Goal: Task Accomplishment & Management: Use online tool/utility

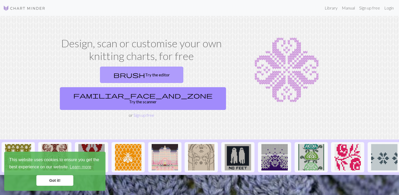
click at [105, 78] on link "brush Try the editor" at bounding box center [141, 74] width 83 height 16
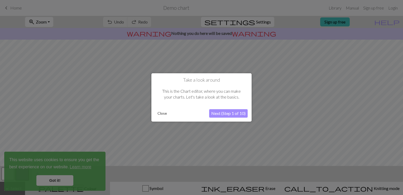
click at [164, 113] on button "Close" at bounding box center [162, 113] width 14 height 8
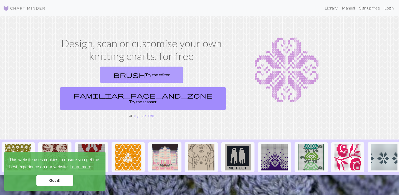
click at [102, 76] on link "brush Try the editor" at bounding box center [141, 74] width 83 height 16
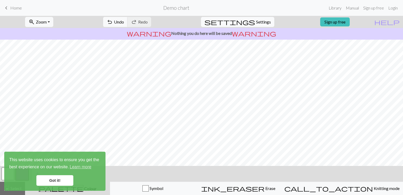
click at [258, 24] on span "Settings" at bounding box center [263, 22] width 15 height 6
select select "aran"
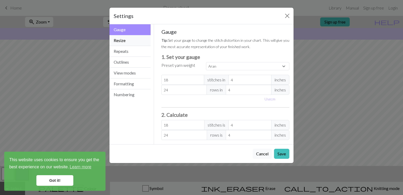
click at [128, 40] on button "Resize" at bounding box center [129, 40] width 41 height 11
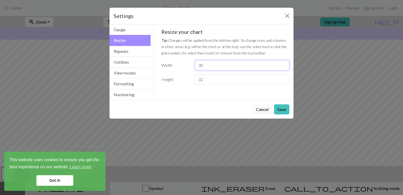
click at [214, 68] on input "30" at bounding box center [242, 65] width 94 height 10
type input "3"
type input "100"
click at [218, 80] on input "32" at bounding box center [242, 79] width 94 height 10
type input "3"
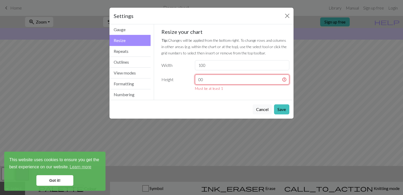
type input "0"
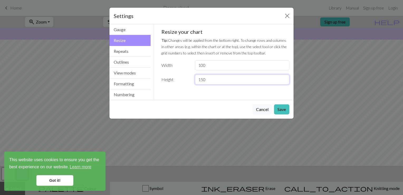
type input "150"
click at [209, 66] on input "100" at bounding box center [242, 65] width 94 height 10
type input "150"
click at [280, 109] on button "Save" at bounding box center [281, 109] width 15 height 10
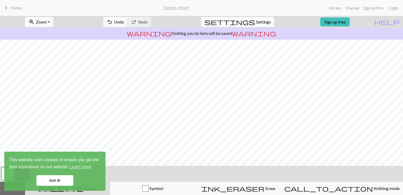
click at [55, 179] on link "Got it!" at bounding box center [54, 180] width 37 height 11
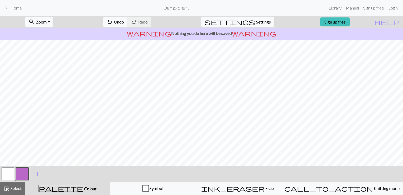
click at [83, 191] on span "Colour" at bounding box center [89, 188] width 13 height 5
click at [7, 173] on button "button" at bounding box center [8, 173] width 13 height 13
click at [11, 175] on button "button" at bounding box center [8, 173] width 13 height 13
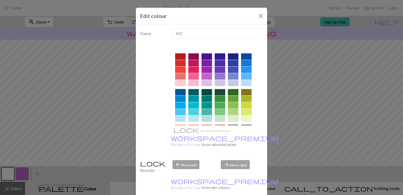
click at [219, 105] on div at bounding box center [220, 105] width 11 height 6
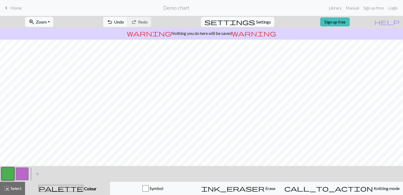
click at [25, 174] on button "button" at bounding box center [22, 173] width 13 height 13
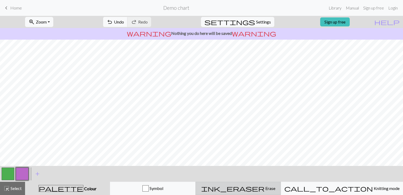
click at [266, 190] on span "Erase" at bounding box center [270, 187] width 11 height 5
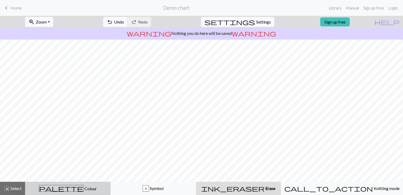
click at [84, 188] on span "Colour" at bounding box center [90, 188] width 13 height 5
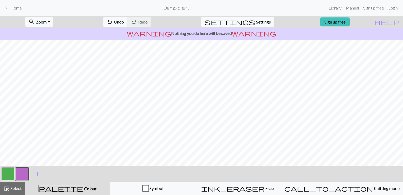
click at [10, 170] on button "button" at bounding box center [8, 173] width 13 height 13
click at [337, 20] on link "Sign up free" at bounding box center [335, 21] width 30 height 9
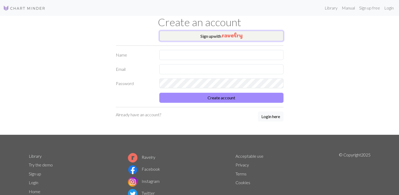
click at [225, 36] on img "button" at bounding box center [232, 35] width 20 height 6
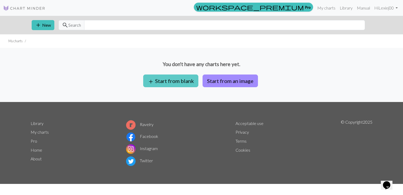
click at [191, 85] on button "add Start from blank" at bounding box center [170, 80] width 55 height 13
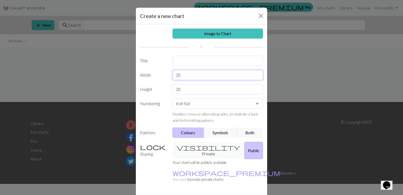
click at [191, 76] on input "20" at bounding box center [217, 75] width 91 height 10
type input "2"
click at [253, 102] on div "Image to Chart Title Width Height 20 Numbering Knit flat Knit in the round Lace…" at bounding box center [201, 109] width 131 height 170
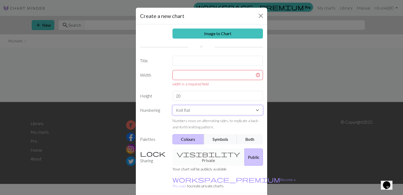
click at [172, 105] on select "Knit flat Knit in the round Lace knitting Cross stitch" at bounding box center [217, 110] width 91 height 10
click at [202, 96] on input "20" at bounding box center [217, 96] width 91 height 10
type input "2"
type input "200"
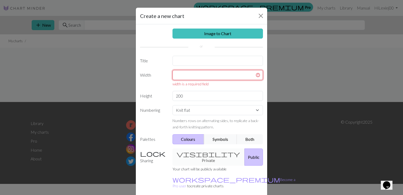
click at [203, 76] on input "text" at bounding box center [217, 75] width 91 height 10
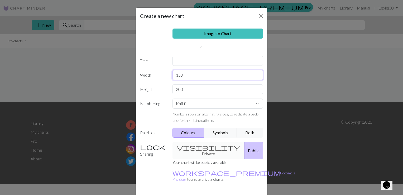
type input "150"
click at [197, 147] on div "visibility Private Public" at bounding box center [217, 150] width 97 height 17
click at [202, 147] on div "visibility Private Public" at bounding box center [217, 150] width 97 height 17
drag, startPoint x: 202, startPoint y: 147, endPoint x: 181, endPoint y: 151, distance: 21.1
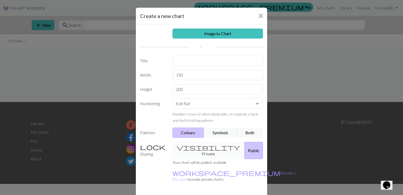
click at [181, 151] on div "visibility Private Public" at bounding box center [217, 150] width 97 height 17
click at [244, 146] on button "Public" at bounding box center [253, 150] width 18 height 17
click at [200, 149] on div "visibility Private Public" at bounding box center [217, 150] width 97 height 17
click at [192, 146] on div "visibility Private Public" at bounding box center [217, 150] width 97 height 17
click at [191, 146] on div "visibility Private Public" at bounding box center [217, 150] width 97 height 17
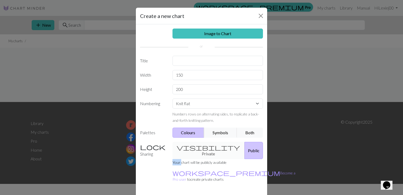
drag, startPoint x: 191, startPoint y: 146, endPoint x: 239, endPoint y: 146, distance: 47.2
click at [244, 146] on button "Public" at bounding box center [253, 150] width 18 height 17
click at [203, 147] on div "visibility Private Public" at bounding box center [217, 150] width 97 height 17
click at [142, 146] on label "Sharing" at bounding box center [153, 150] width 32 height 17
click at [196, 147] on div "visibility Private Public" at bounding box center [217, 150] width 97 height 17
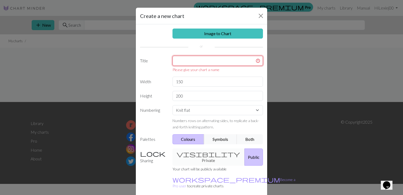
click at [201, 61] on input "text" at bounding box center [217, 61] width 91 height 10
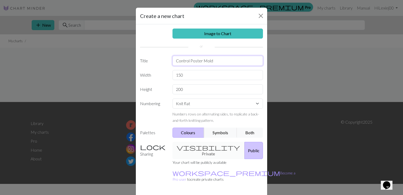
type input "Control Poster Mold"
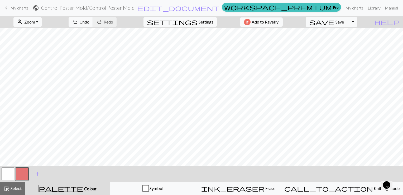
click at [11, 176] on button "button" at bounding box center [8, 173] width 13 height 13
click at [84, 187] on div "palette Colour Colour" at bounding box center [67, 188] width 79 height 7
click at [83, 189] on span "Colour" at bounding box center [89, 188] width 13 height 5
click at [8, 176] on button "button" at bounding box center [8, 173] width 13 height 13
click at [8, 176] on div "Edit colour Name MC Use advanced picker workspace_premium Become a Pro user to …" at bounding box center [201, 97] width 403 height 195
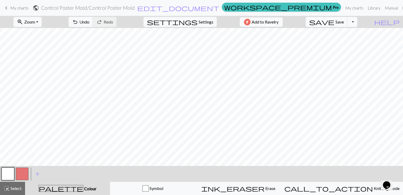
click at [68, 189] on span "palette" at bounding box center [61, 187] width 44 height 7
click at [84, 191] on button "palette Colour Colour" at bounding box center [67, 187] width 85 height 13
drag, startPoint x: 64, startPoint y: 189, endPoint x: 24, endPoint y: 170, distance: 44.4
click at [24, 170] on button "button" at bounding box center [22, 173] width 13 height 13
click at [68, 190] on span "palette" at bounding box center [61, 187] width 44 height 7
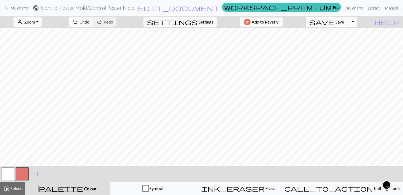
click at [83, 187] on span "Colour" at bounding box center [89, 188] width 13 height 5
click at [83, 188] on span "Colour" at bounding box center [89, 188] width 13 height 5
click at [37, 175] on span "add" at bounding box center [37, 173] width 6 height 7
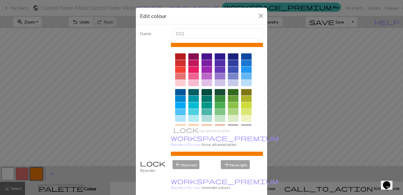
click at [217, 99] on div at bounding box center [220, 98] width 11 height 6
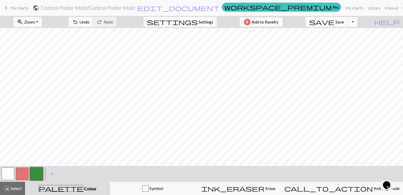
click at [26, 170] on button "button" at bounding box center [22, 173] width 13 height 13
click at [83, 188] on span "Colour" at bounding box center [89, 188] width 13 height 5
click at [61, 188] on div "palette Colour Colour" at bounding box center [67, 188] width 79 height 7
click at [52, 174] on span "add" at bounding box center [52, 173] width 6 height 7
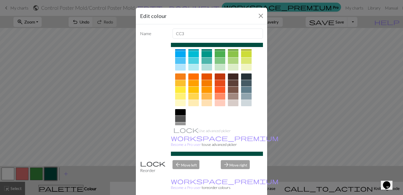
scroll to position [52, 0]
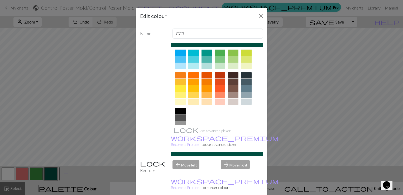
click at [176, 89] on div at bounding box center [180, 88] width 11 height 6
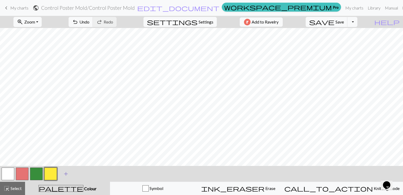
click at [65, 173] on span "add" at bounding box center [66, 173] width 6 height 7
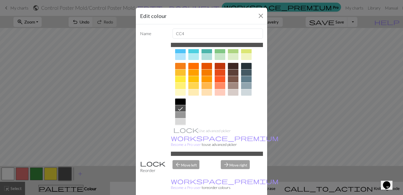
scroll to position [66, 0]
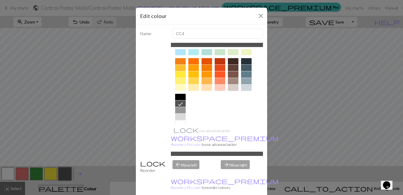
click at [182, 94] on div at bounding box center [180, 97] width 11 height 6
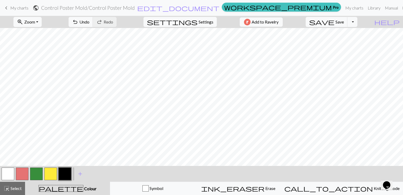
click at [18, 174] on button "button" at bounding box center [22, 173] width 13 height 13
click at [83, 186] on span "Colour" at bounding box center [89, 188] width 13 height 5
click at [66, 187] on span "palette" at bounding box center [61, 187] width 44 height 7
click at [35, 176] on button "button" at bounding box center [36, 173] width 13 height 13
click at [83, 190] on span "Colour" at bounding box center [89, 188] width 13 height 5
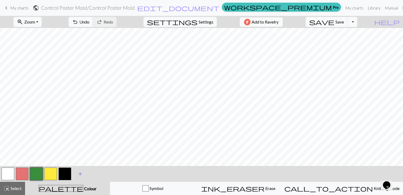
click at [79, 176] on span "add" at bounding box center [80, 173] width 6 height 7
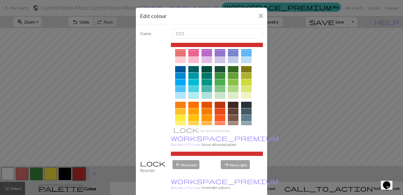
scroll to position [53, 0]
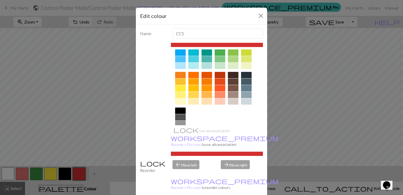
click at [206, 101] on div at bounding box center [207, 101] width 11 height 6
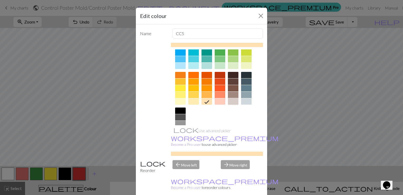
click at [231, 99] on div at bounding box center [233, 101] width 11 height 6
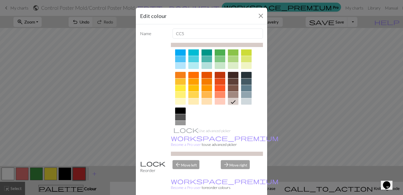
click at [231, 95] on div at bounding box center [233, 95] width 11 height 6
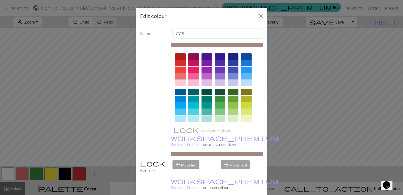
scroll to position [74, 0]
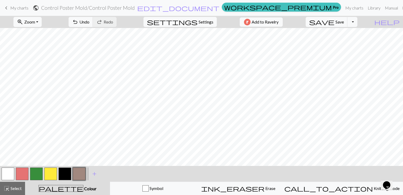
drag, startPoint x: 59, startPoint y: 173, endPoint x: 63, endPoint y: 176, distance: 5.3
click at [63, 176] on button "button" at bounding box center [65, 173] width 13 height 13
click at [89, 186] on div "palette Colour Colour" at bounding box center [67, 188] width 79 height 7
click at [94, 175] on span "add" at bounding box center [94, 173] width 6 height 7
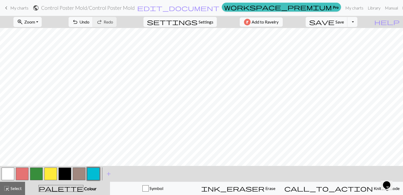
click at [77, 173] on button "button" at bounding box center [79, 173] width 13 height 13
click at [96, 173] on button "button" at bounding box center [93, 173] width 13 height 13
click at [81, 175] on button "button" at bounding box center [79, 173] width 13 height 13
click at [62, 176] on button "button" at bounding box center [65, 173] width 13 height 13
click at [84, 188] on div "palette Colour Colour" at bounding box center [67, 188] width 79 height 7
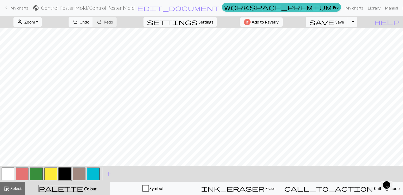
click at [81, 173] on button "button" at bounding box center [79, 173] width 13 height 13
click at [21, 172] on button "button" at bounding box center [22, 173] width 13 height 13
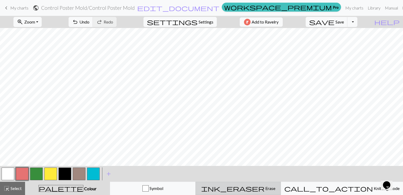
click at [277, 189] on div "ink_eraser Erase Erase" at bounding box center [238, 188] width 79 height 6
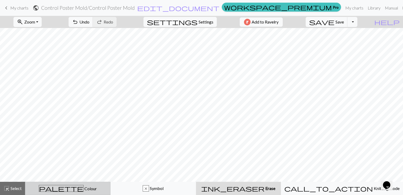
click at [80, 185] on div "palette Colour Colour" at bounding box center [67, 188] width 79 height 7
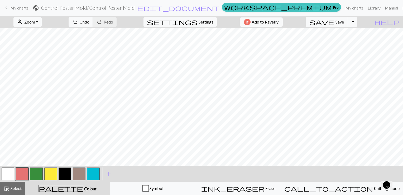
click at [79, 173] on button "button" at bounding box center [79, 173] width 13 height 13
click at [201, 25] on span "Settings" at bounding box center [206, 22] width 15 height 6
select select "aran"
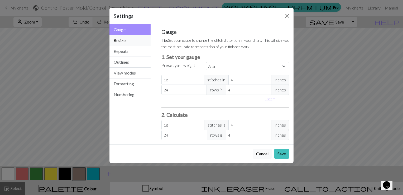
click at [131, 42] on button "Resize" at bounding box center [129, 40] width 41 height 11
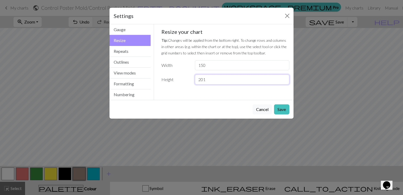
click at [286, 78] on input "201" at bounding box center [242, 79] width 94 height 10
click at [285, 77] on input "202" at bounding box center [242, 79] width 94 height 10
click at [285, 81] on input "193" at bounding box center [242, 79] width 94 height 10
click at [285, 81] on input "192" at bounding box center [242, 79] width 94 height 10
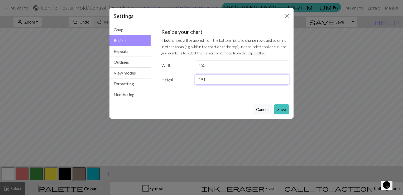
click at [285, 81] on input "191" at bounding box center [242, 79] width 94 height 10
type input "190"
click at [285, 81] on input "190" at bounding box center [242, 79] width 94 height 10
click at [128, 104] on div "Cancel Save" at bounding box center [201, 109] width 184 height 19
click at [285, 67] on input "149" at bounding box center [242, 65] width 94 height 10
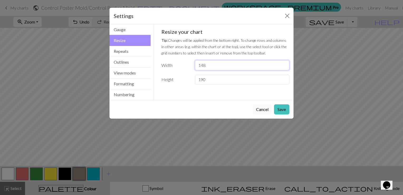
click at [285, 67] on input "148" at bounding box center [242, 65] width 94 height 10
click at [285, 67] on input "147" at bounding box center [242, 65] width 94 height 10
click at [285, 67] on input "146" at bounding box center [242, 65] width 94 height 10
click at [285, 67] on input "145" at bounding box center [242, 65] width 94 height 10
click at [285, 67] on input "144" at bounding box center [242, 65] width 94 height 10
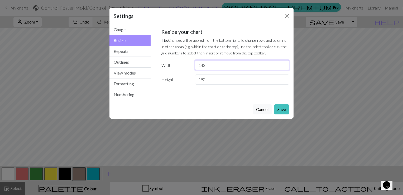
type input "143"
click at [285, 67] on input "143" at bounding box center [242, 65] width 94 height 10
click at [285, 111] on button "Save" at bounding box center [281, 109] width 15 height 10
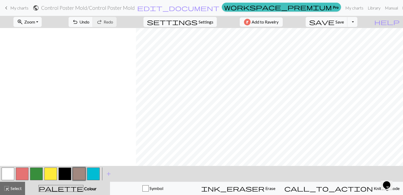
scroll to position [0, 339]
